Goal: Transaction & Acquisition: Purchase product/service

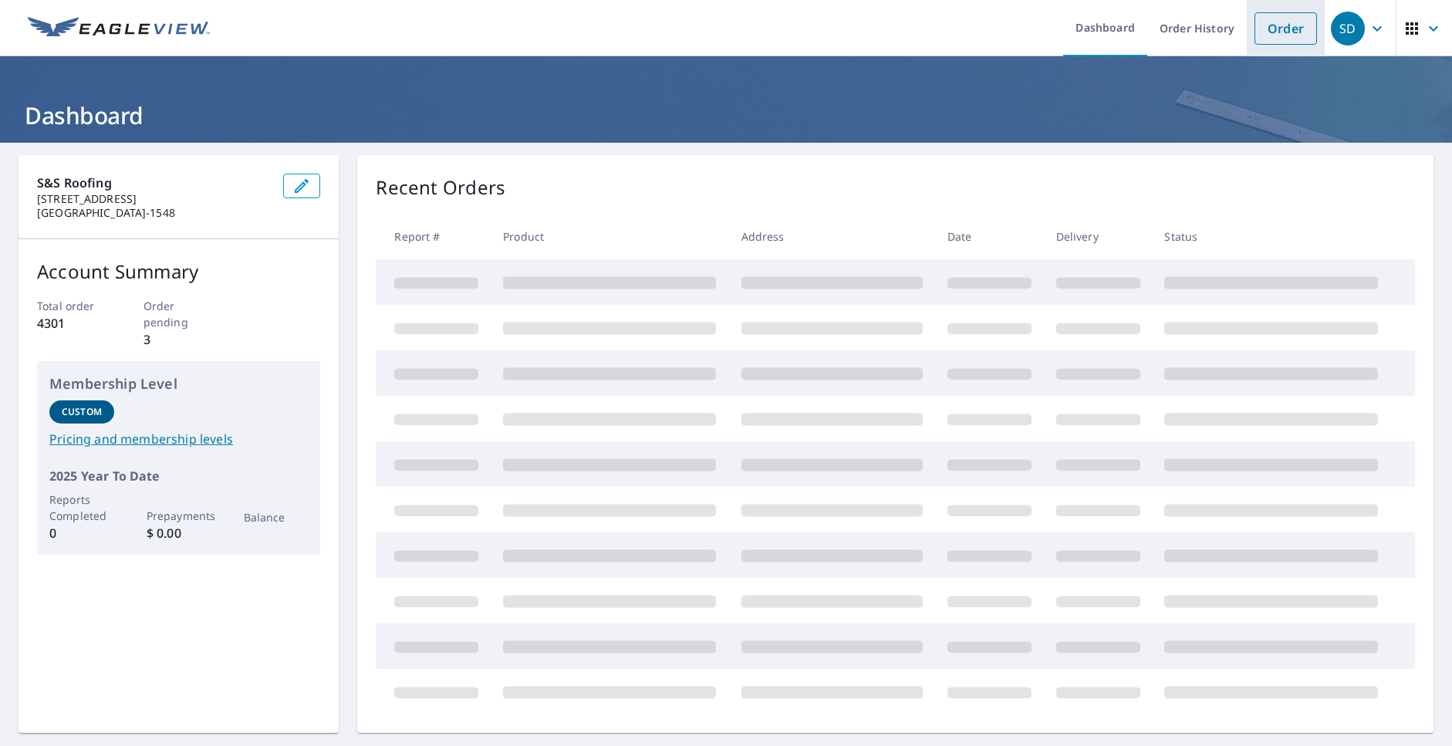
click at [1286, 22] on link "Order" at bounding box center [1285, 28] width 62 height 32
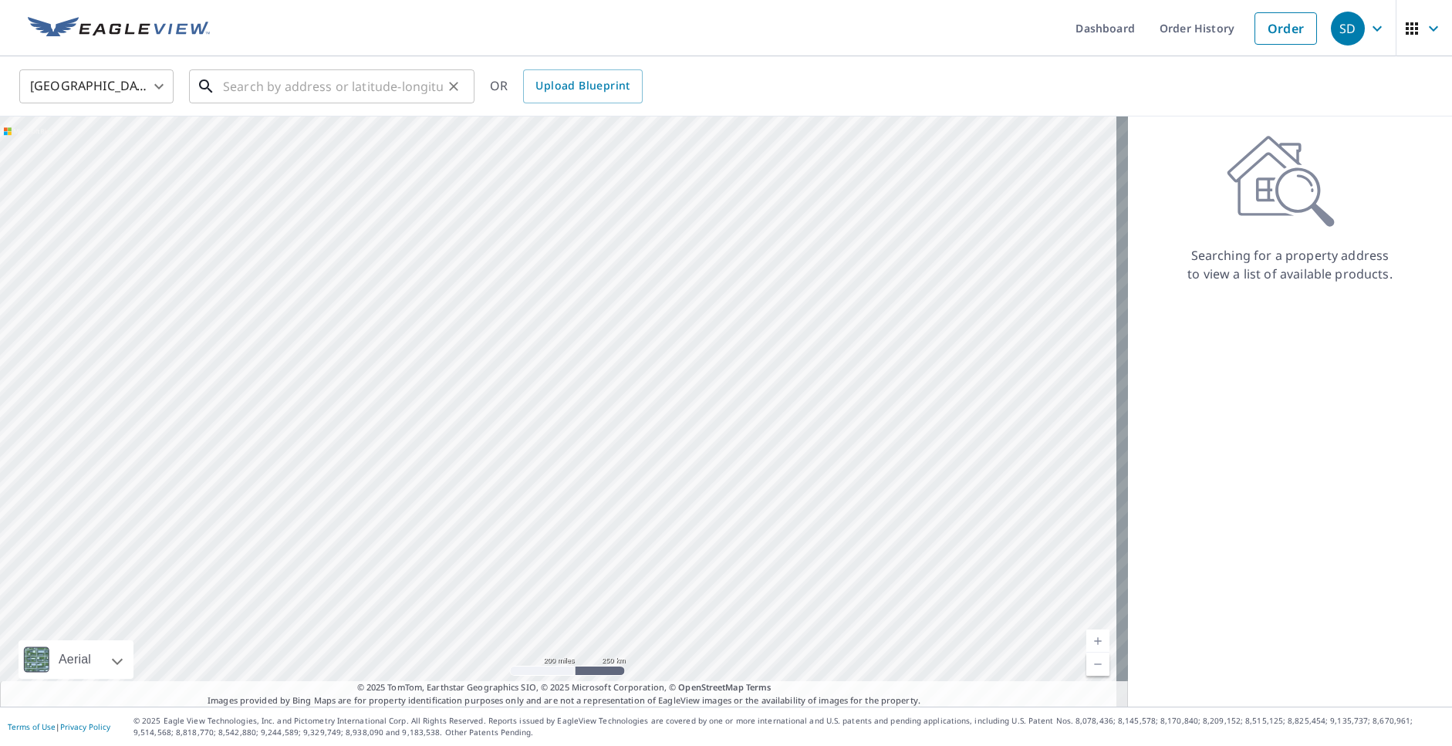
click at [241, 80] on input "text" at bounding box center [333, 86] width 220 height 43
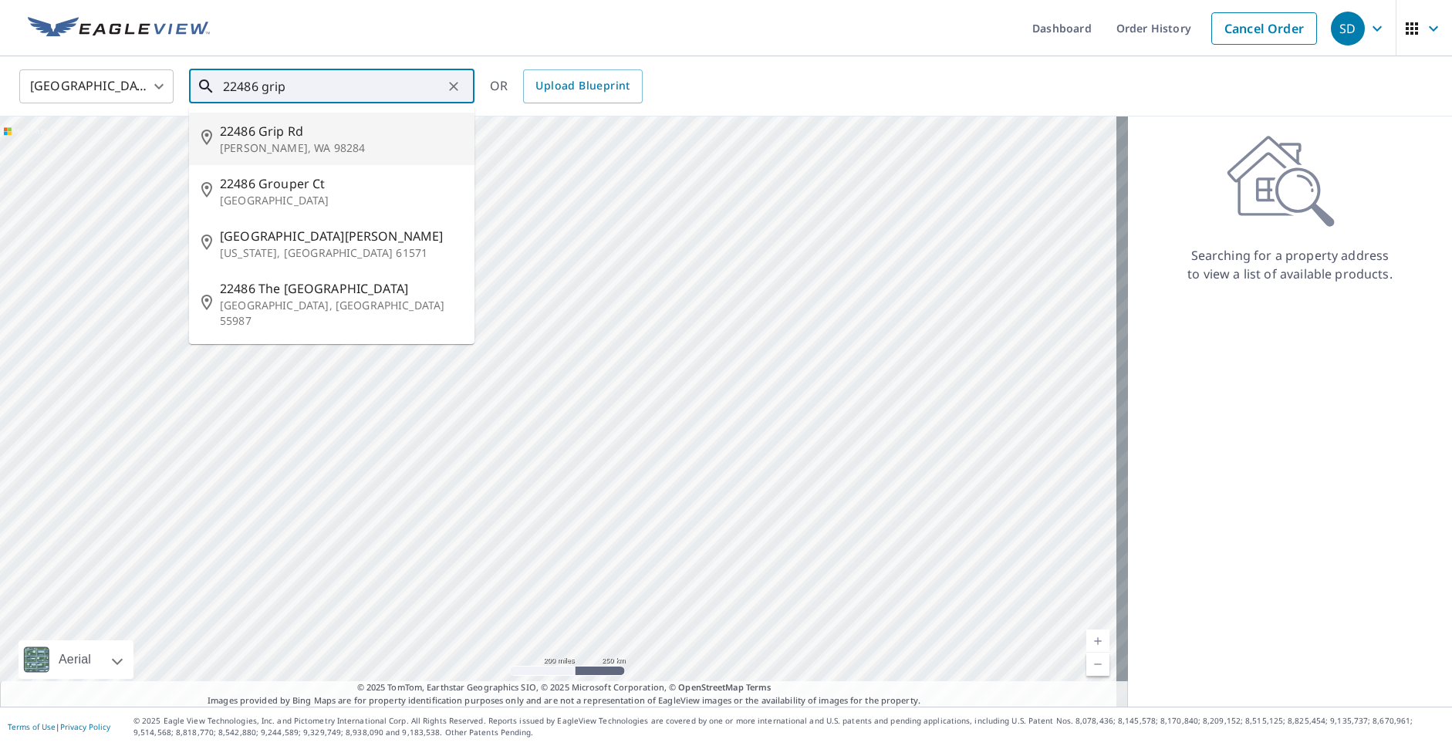
click at [279, 146] on p "[PERSON_NAME], WA 98284" at bounding box center [341, 147] width 242 height 15
type input "[STREET_ADDRESS][PERSON_NAME]"
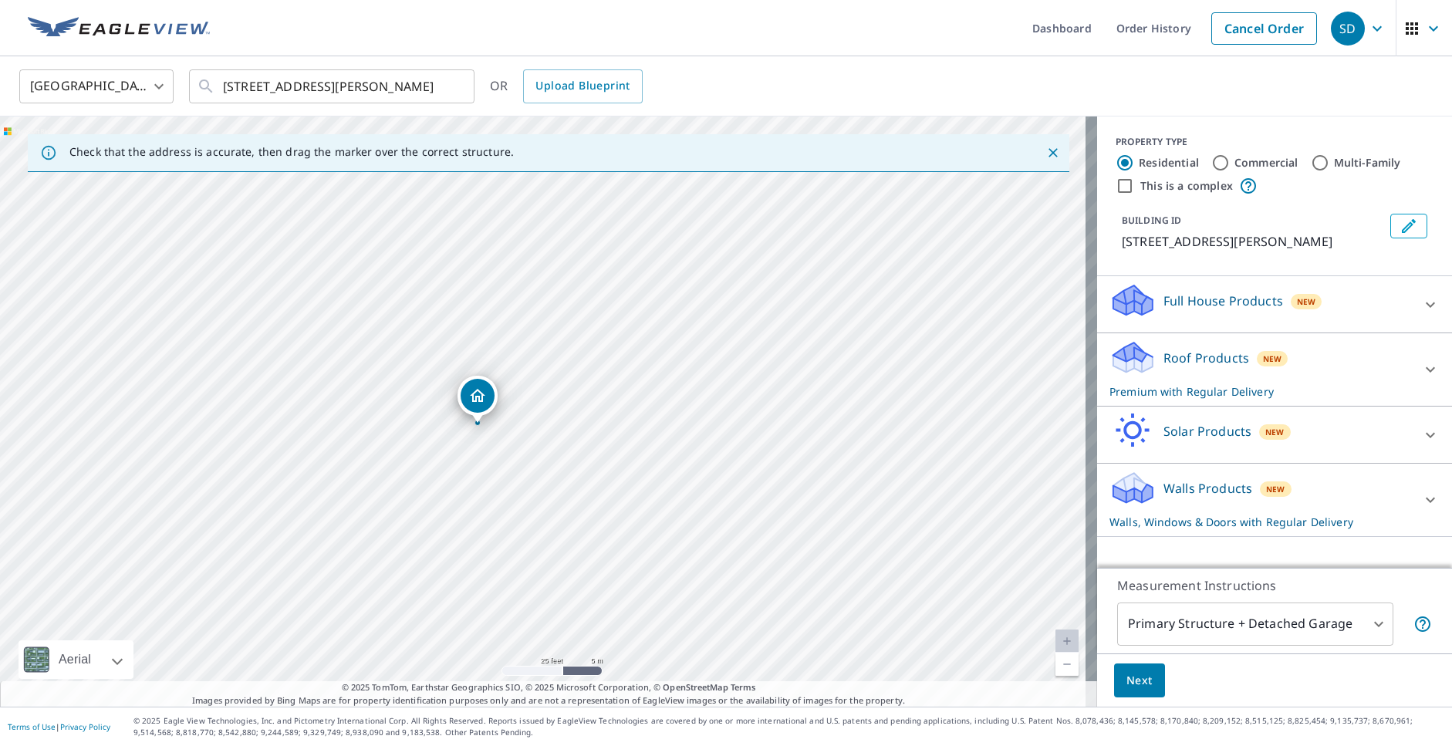
drag, startPoint x: 493, startPoint y: 376, endPoint x: 479, endPoint y: 404, distance: 31.0
click at [1421, 494] on icon at bounding box center [1430, 500] width 19 height 19
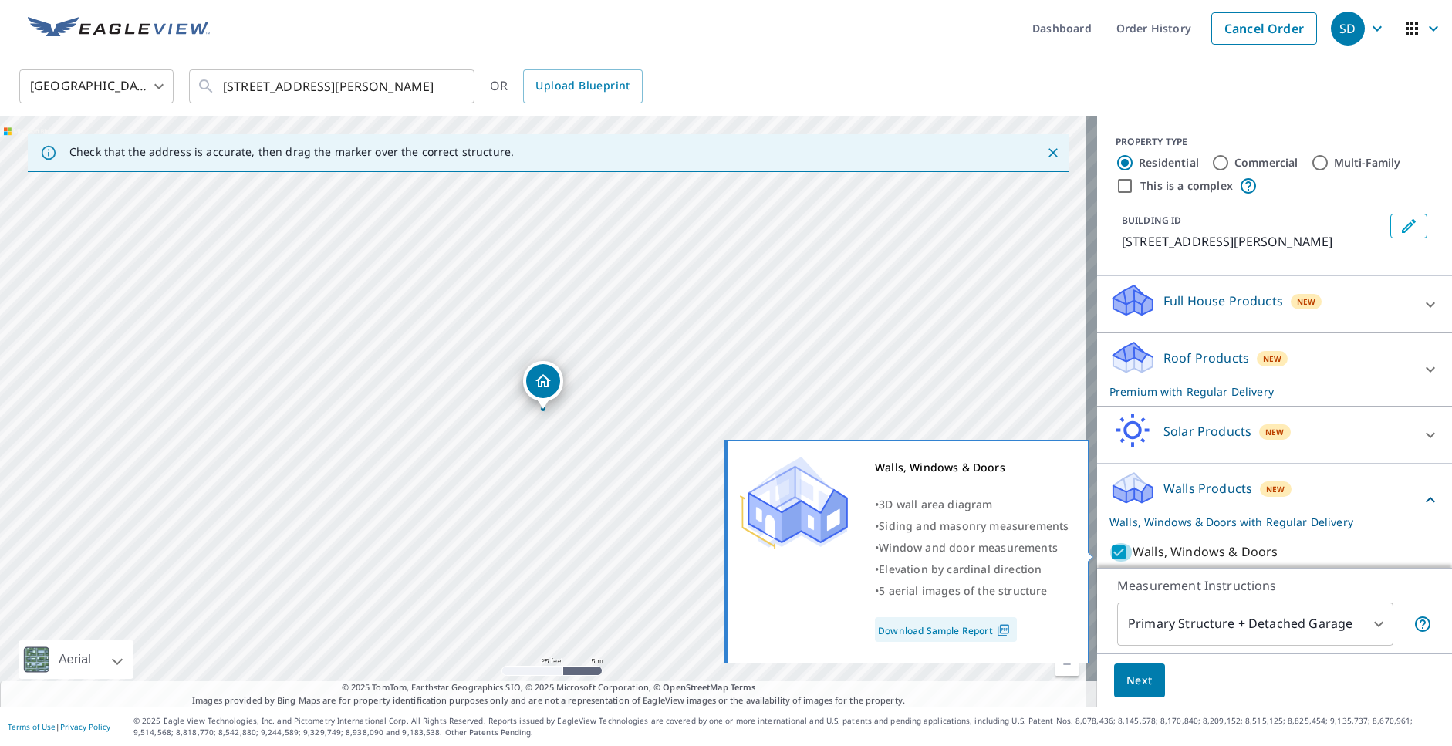
click at [1109, 548] on input "Walls, Windows & Doors" at bounding box center [1120, 552] width 23 height 19
checkbox input "false"
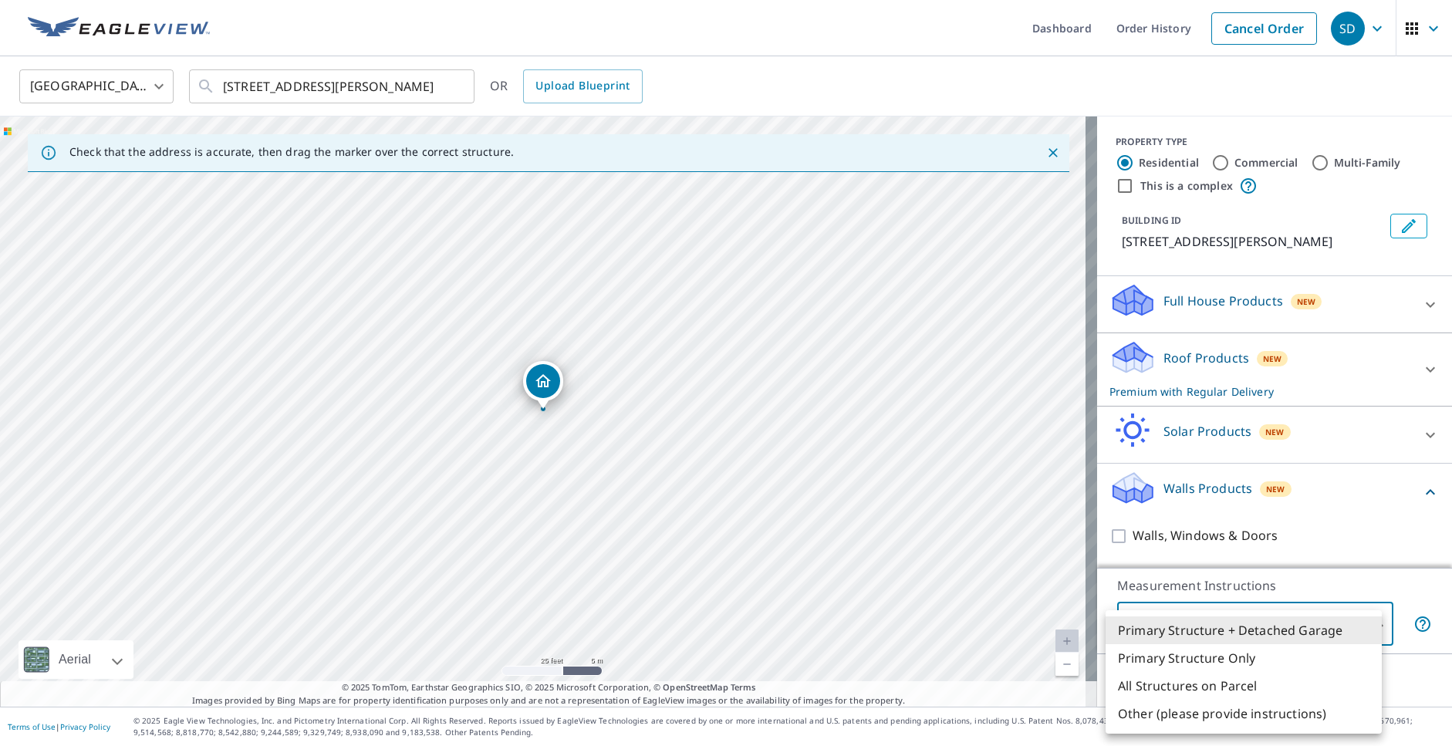
click at [1228, 632] on body "SD SD Dashboard Order History Cancel Order SD [GEOGRAPHIC_DATA] [GEOGRAPHIC_DAT…" at bounding box center [726, 373] width 1452 height 746
click at [1196, 659] on li "Primary Structure Only" at bounding box center [1243, 658] width 276 height 28
type input "2"
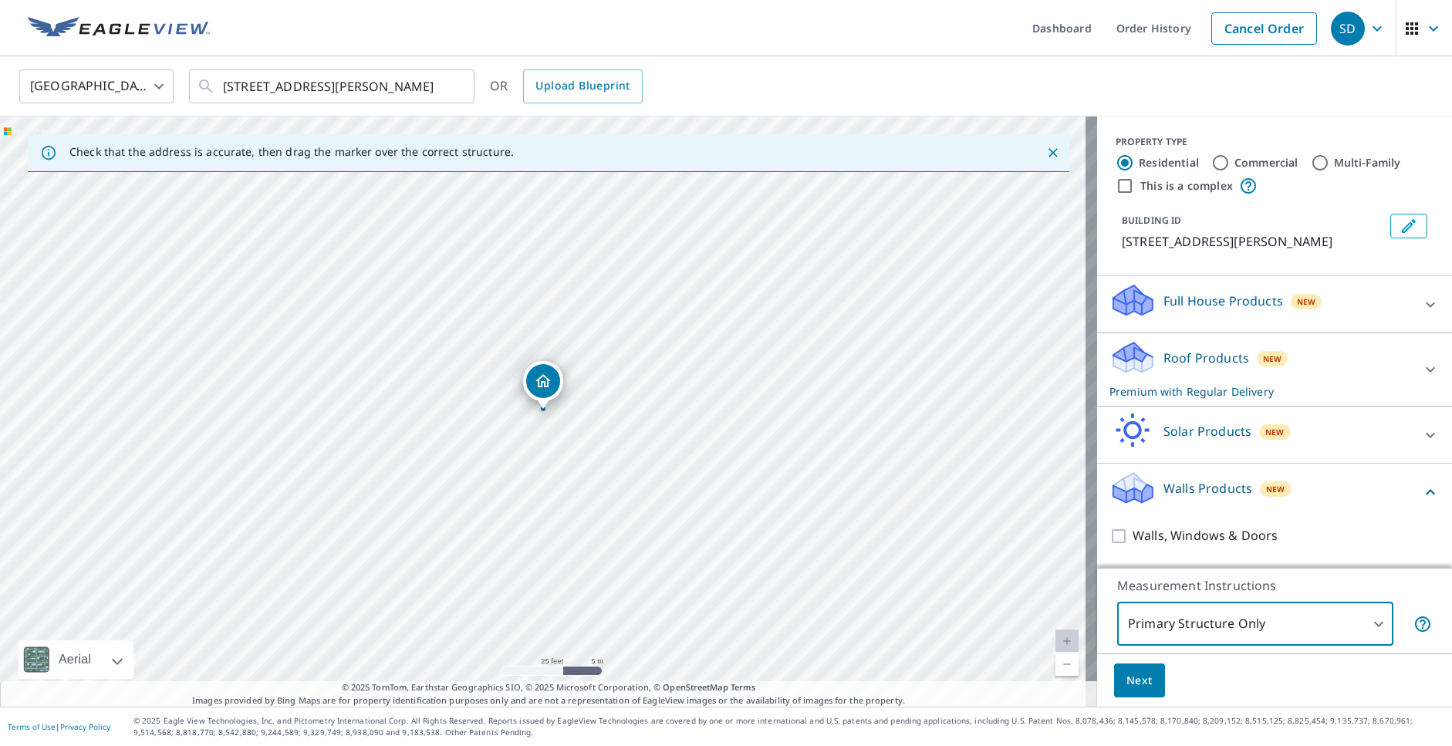
click at [1135, 686] on span "Next" at bounding box center [1139, 680] width 26 height 19
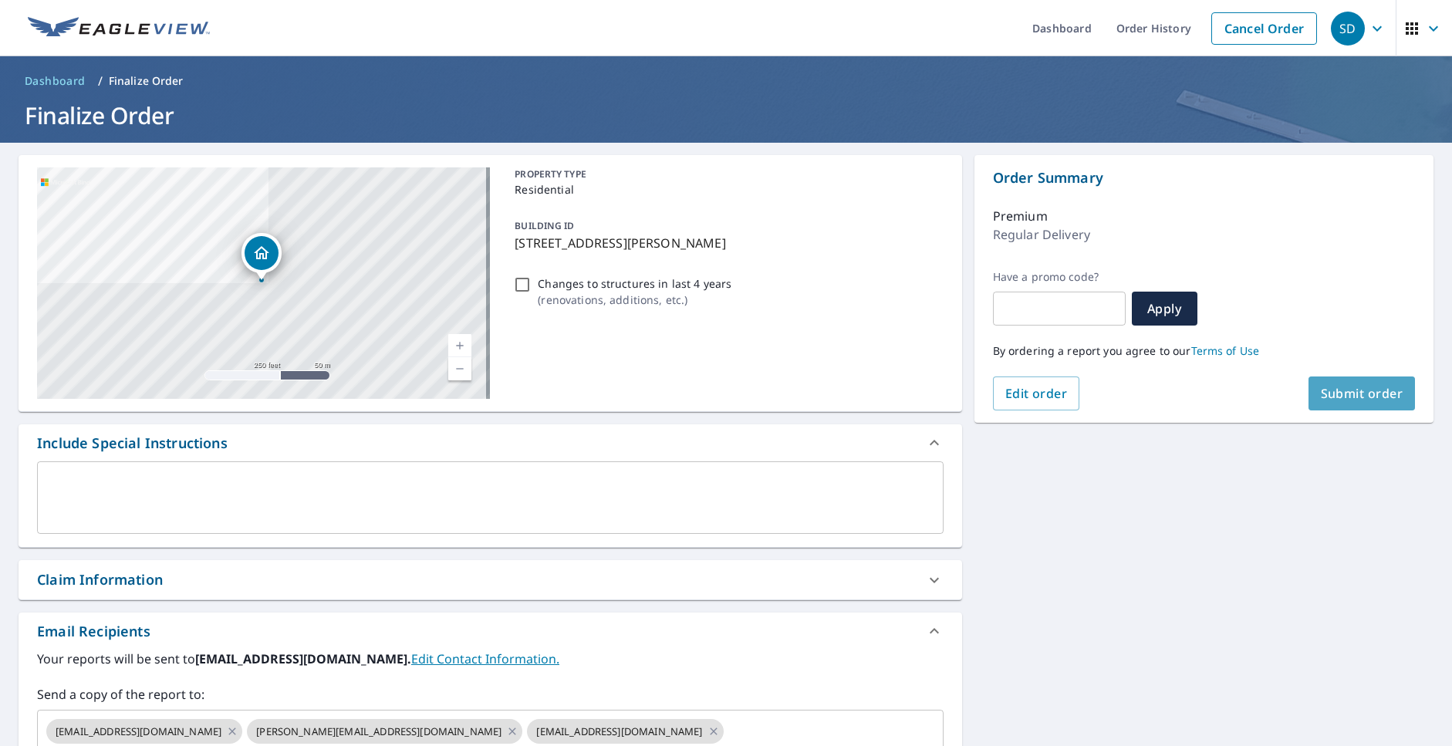
click at [1338, 386] on span "Submit order" at bounding box center [1362, 393] width 83 height 17
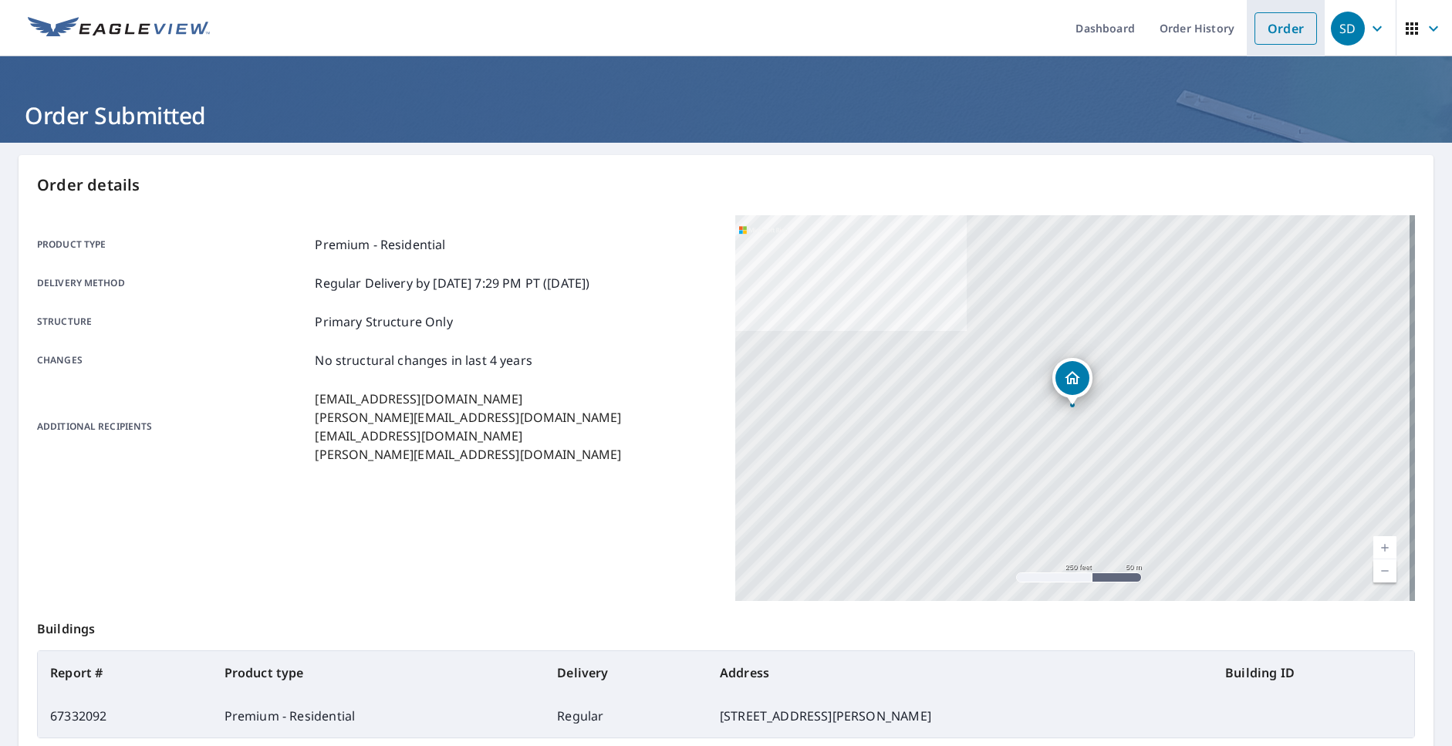
click at [1270, 30] on link "Order" at bounding box center [1285, 28] width 62 height 32
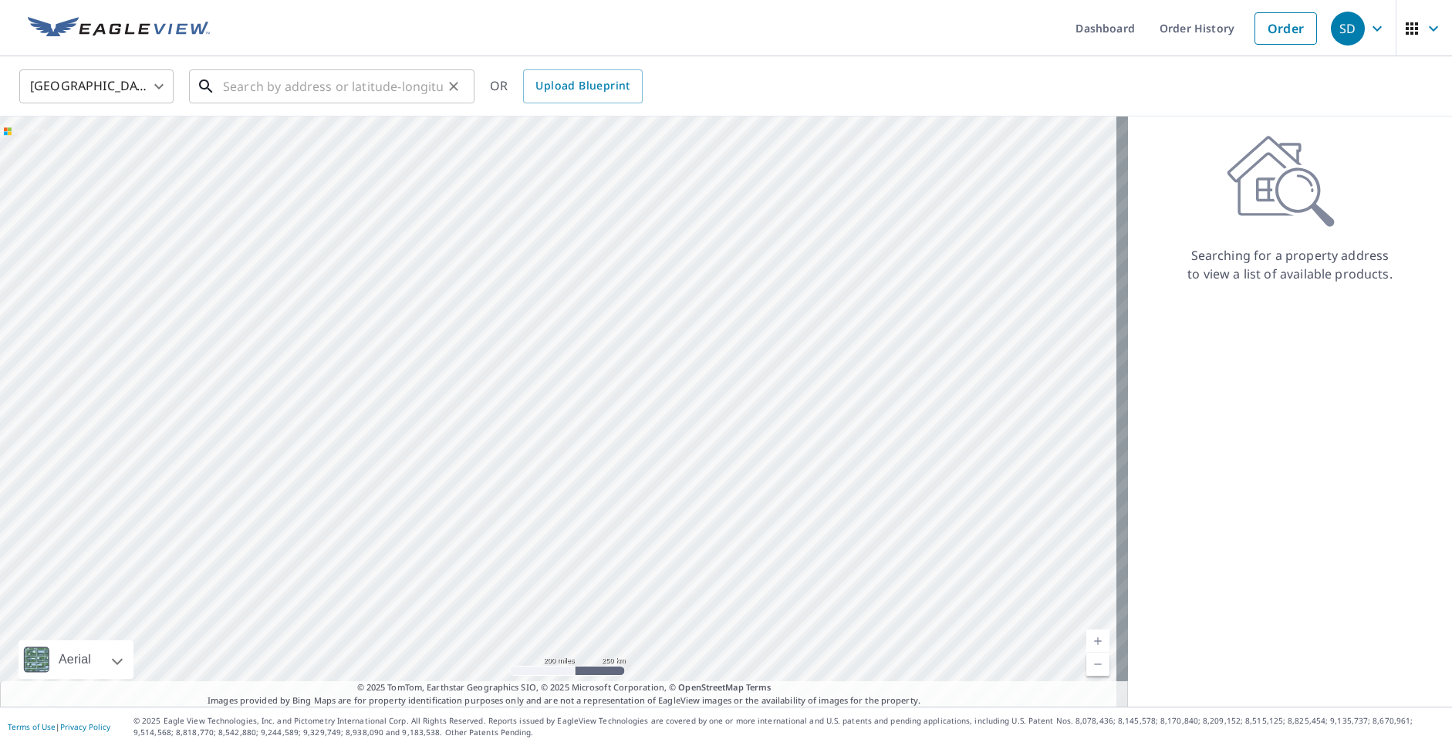
click at [223, 79] on input "text" at bounding box center [333, 86] width 220 height 43
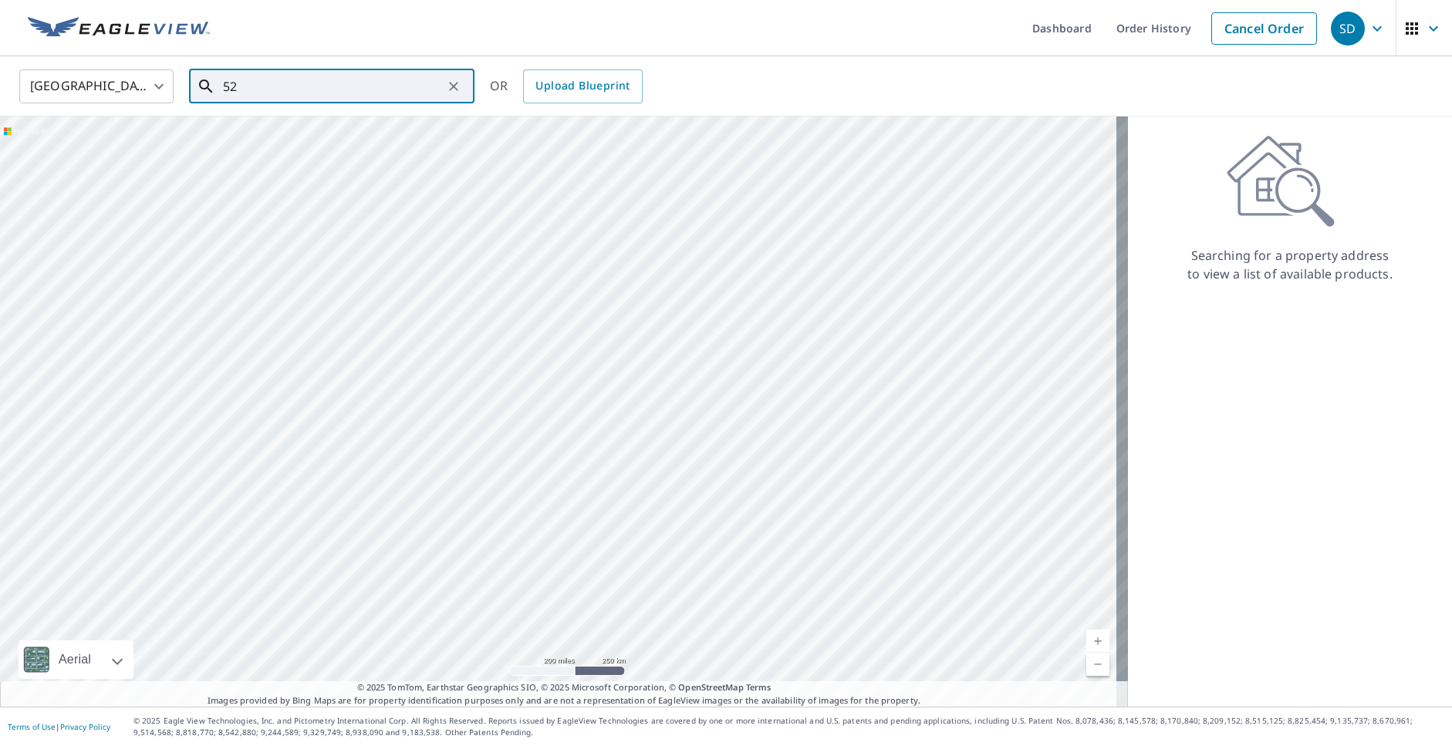
type input "5"
click at [324, 130] on span "[STREET_ADDRESS]" at bounding box center [341, 131] width 242 height 19
type input "[STREET_ADDRESS][PERSON_NAME]"
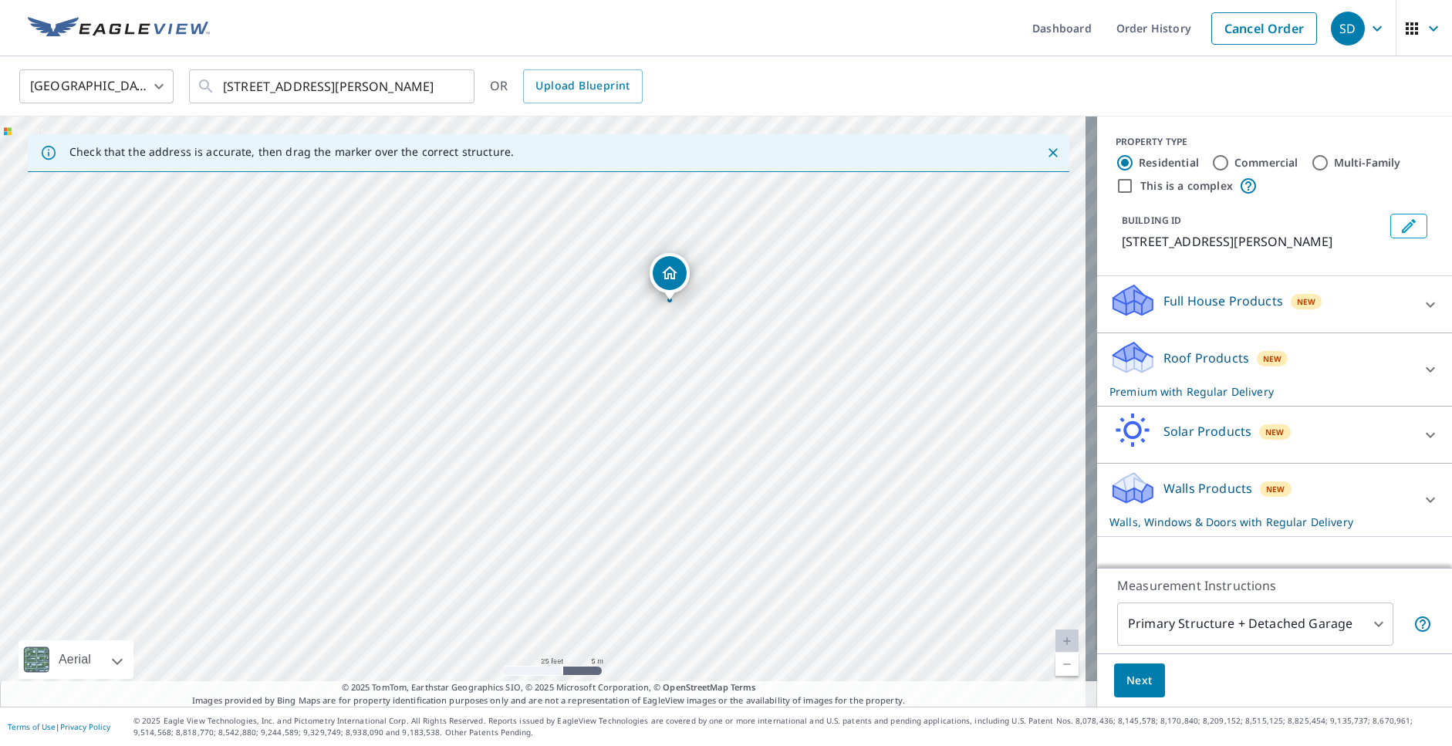
drag, startPoint x: 645, startPoint y: 283, endPoint x: 668, endPoint y: 272, distance: 25.9
drag, startPoint x: 1415, startPoint y: 511, endPoint x: 1369, endPoint y: 525, distance: 47.8
click at [1421, 509] on icon at bounding box center [1430, 500] width 19 height 19
click at [1165, 624] on body "SD SD Dashboard Order History Cancel Order SD [GEOGRAPHIC_DATA] [GEOGRAPHIC_DAT…" at bounding box center [726, 373] width 1452 height 746
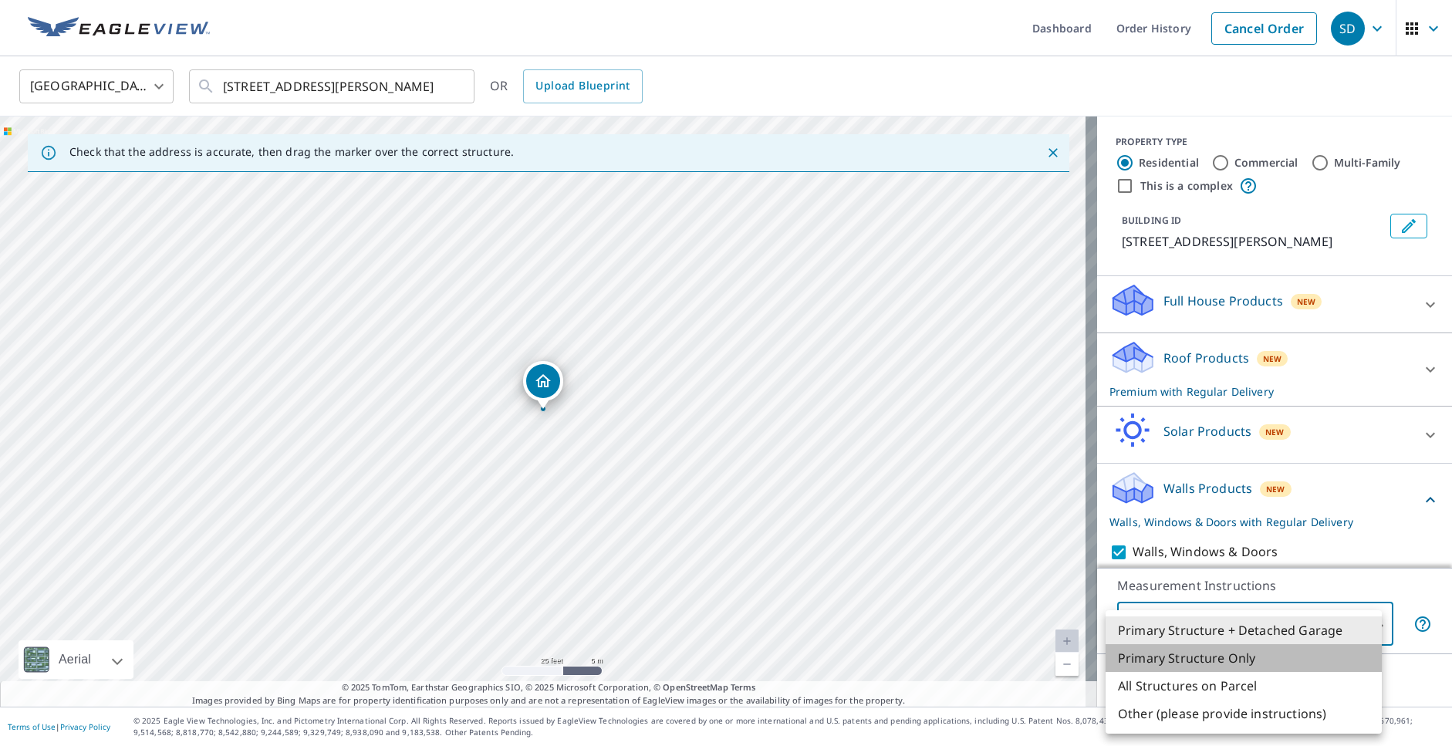
click at [1169, 653] on li "Primary Structure Only" at bounding box center [1243, 658] width 276 height 28
type input "2"
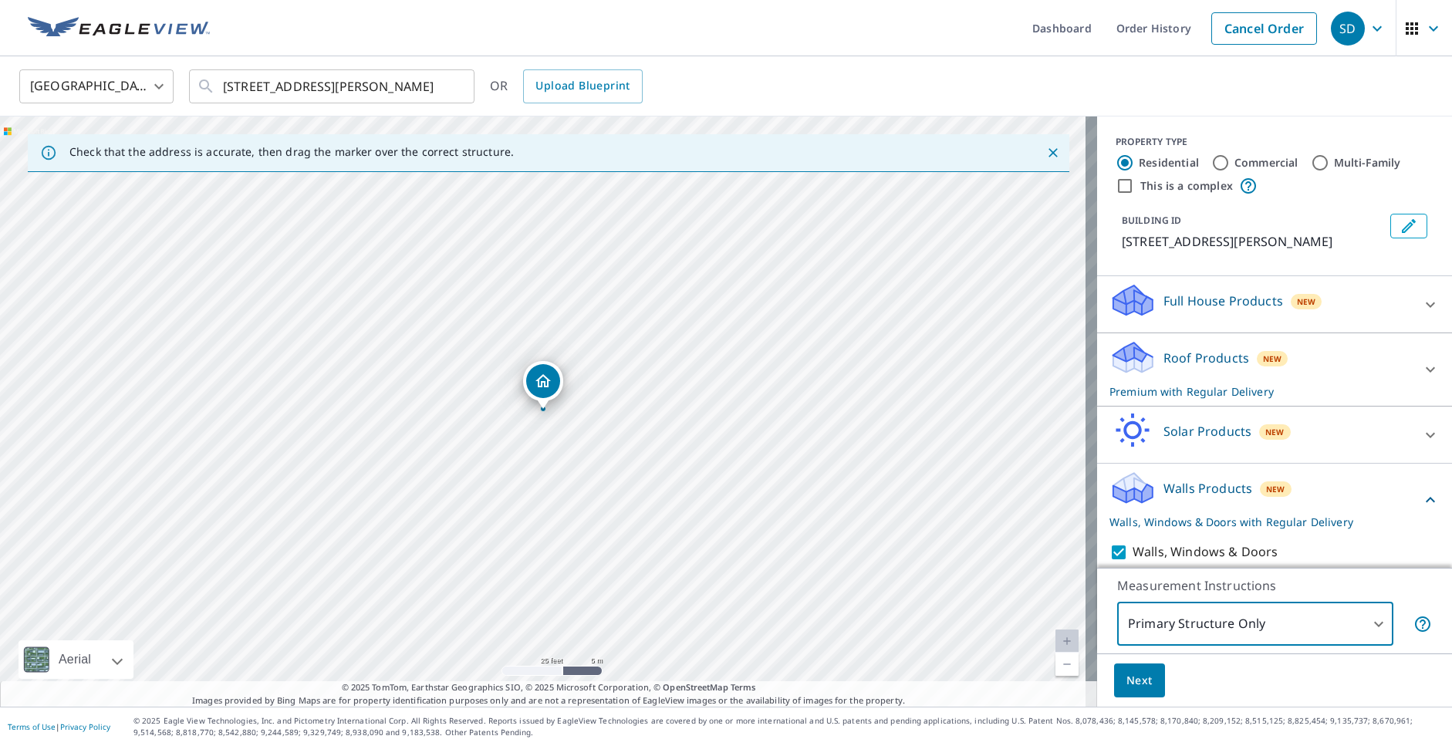
click at [1135, 691] on button "Next" at bounding box center [1139, 680] width 51 height 35
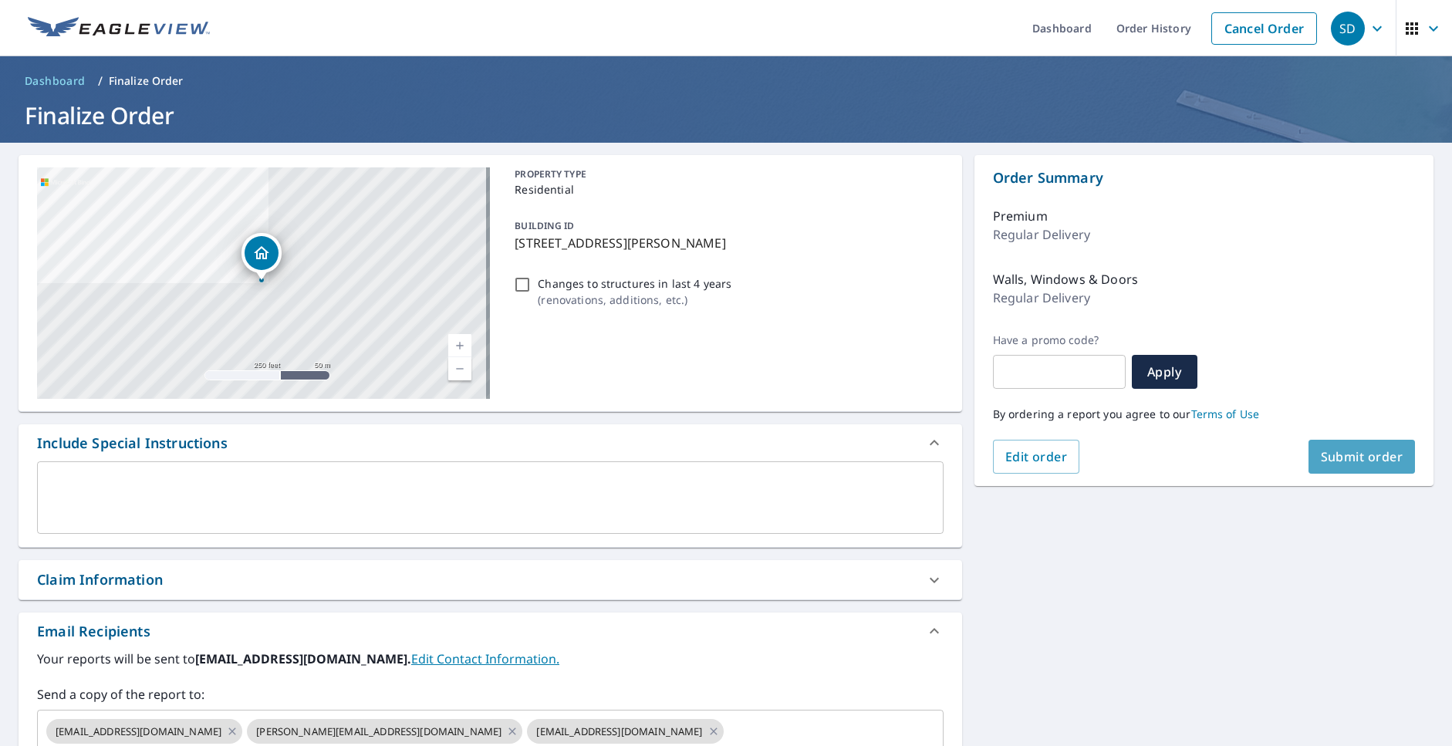
click at [1339, 459] on span "Submit order" at bounding box center [1362, 456] width 83 height 17
